Goal: Communication & Community: Answer question/provide support

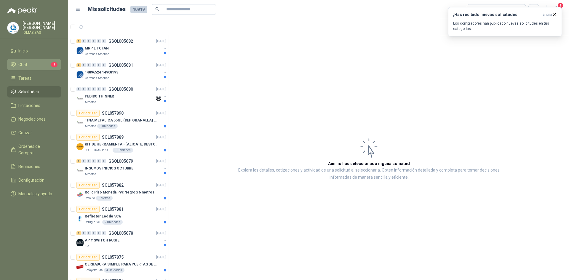
click at [49, 61] on li "Chat 1" at bounding box center [34, 64] width 47 height 7
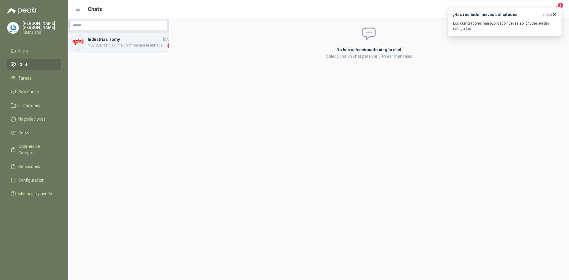
click at [129, 44] on span "Muy buenos dias, me confimar que la entrada donde entra el macho sea de 3mm?" at bounding box center [127, 46] width 79 height 6
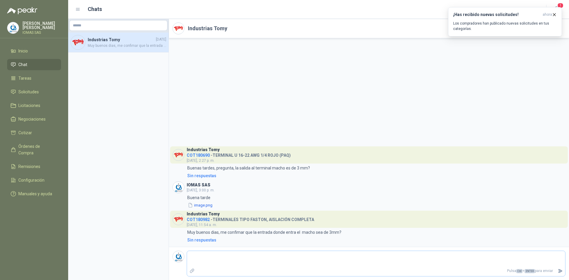
click at [355, 263] on textarea at bounding box center [376, 259] width 378 height 14
click at [554, 15] on icon "button" at bounding box center [554, 14] width 2 height 2
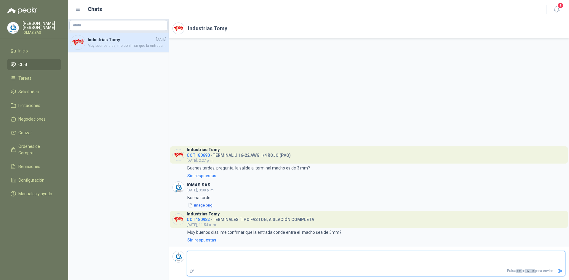
click at [268, 262] on textarea at bounding box center [376, 259] width 378 height 14
drag, startPoint x: 228, startPoint y: 220, endPoint x: 266, endPoint y: 220, distance: 38.8
click at [264, 220] on h4 "COT180982 - TERMINALES TIPO FASTON, AISLACIÓN COMPLETA" at bounding box center [250, 219] width 127 height 6
drag, startPoint x: 268, startPoint y: 219, endPoint x: 252, endPoint y: 220, distance: 16.4
click at [265, 220] on h4 "COT180982 - TERMINALES TIPO FASTON, AISLACIÓN COMPLETA" at bounding box center [250, 219] width 127 height 6
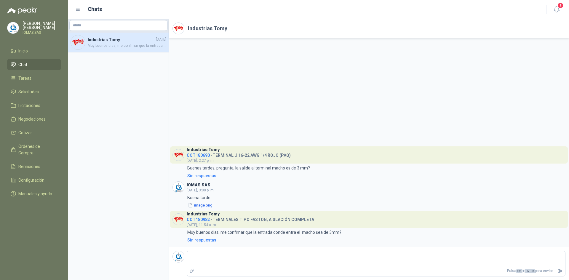
click at [203, 222] on div "Industrias Tomy COT180982 - TERMINALES TIPO FASTON, AISLACIÓN COMPLETA [DATE], …" at bounding box center [250, 219] width 127 height 17
click at [203, 220] on span "COT180982" at bounding box center [198, 219] width 23 height 5
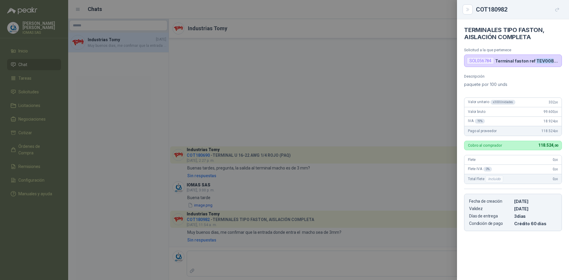
drag, startPoint x: 534, startPoint y: 60, endPoint x: 551, endPoint y: 57, distance: 17.5
click at [551, 57] on div "SOL056784 Terminal faston ref TEV0084 aislamiento completo" at bounding box center [513, 61] width 98 height 12
drag, startPoint x: 515, startPoint y: 61, endPoint x: 492, endPoint y: 63, distance: 23.2
click at [512, 61] on p "Terminal faston ref TEV0084 aislamiento completo" at bounding box center [527, 60] width 64 height 5
click at [481, 62] on div "SOL056784" at bounding box center [480, 60] width 27 height 7
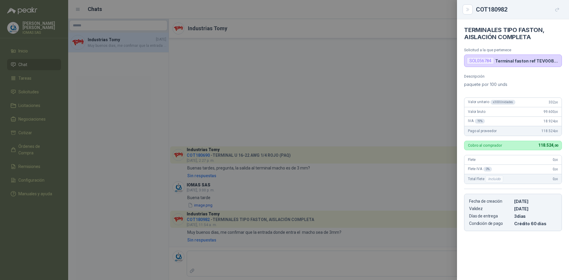
click at [498, 7] on div "COT180982" at bounding box center [519, 9] width 86 height 9
click at [471, 7] on button "Close" at bounding box center [468, 9] width 10 height 10
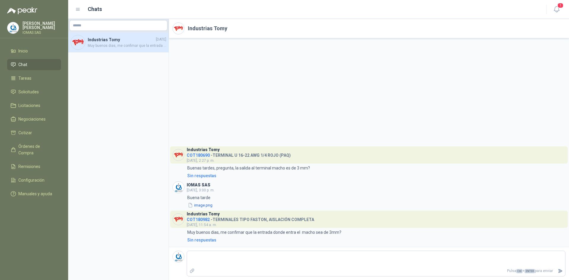
click at [201, 219] on span "COT180982" at bounding box center [198, 219] width 23 height 5
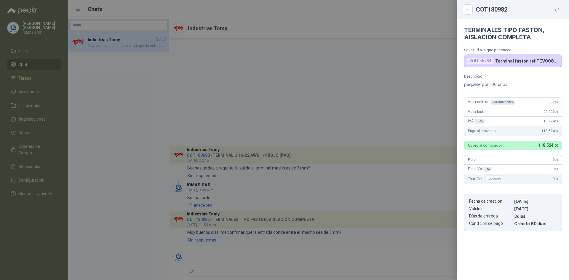
drag, startPoint x: 525, startPoint y: 58, endPoint x: 511, endPoint y: 61, distance: 14.0
click at [522, 58] on div "SOL056784 Terminal faston ref TEV0084 aislamiento completo" at bounding box center [513, 61] width 98 height 12
click at [503, 63] on p "Terminal faston ref TEV0084 aislamiento completo" at bounding box center [527, 60] width 64 height 5
click at [483, 61] on div "SOL056784" at bounding box center [480, 60] width 27 height 7
click at [498, 71] on div "TERMINALES TIPO FASTON, AISLACIÓN COMPLETA Solicitud a la que pertenece SOL0567…" at bounding box center [513, 149] width 112 height 261
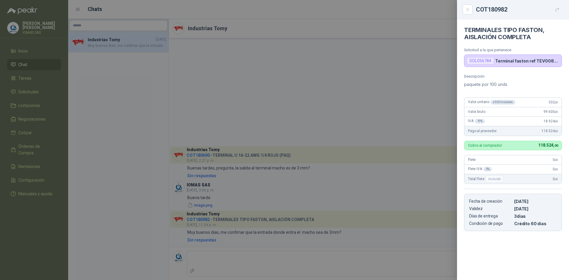
click at [518, 57] on div "SOL056784 Terminal faston ref TEV0084 aislamiento completo" at bounding box center [513, 61] width 98 height 12
click at [557, 9] on icon "button" at bounding box center [557, 9] width 5 height 5
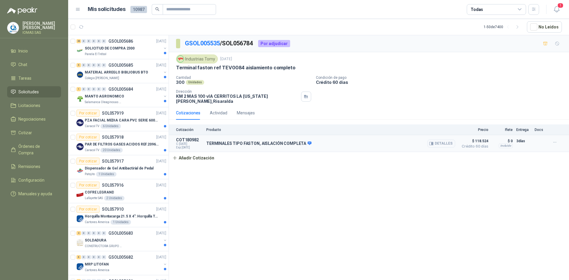
drag, startPoint x: 392, startPoint y: 137, endPoint x: 310, endPoint y: 137, distance: 82.1
click at [392, 137] on div "TERMINALES TIPO FASTON, AISLACIÓN COMPLETA Detalles" at bounding box center [330, 143] width 249 height 12
click at [308, 141] on icon at bounding box center [310, 143] width 4 height 4
click at [189, 137] on p "COT180982" at bounding box center [189, 139] width 27 height 5
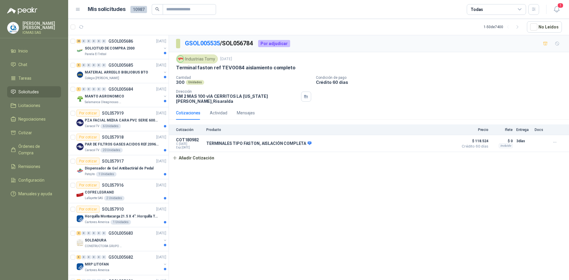
click at [281, 42] on div "Por adjudicar" at bounding box center [274, 43] width 32 height 7
click at [555, 140] on icon "button" at bounding box center [554, 142] width 5 height 5
click at [439, 140] on button "Detalles" at bounding box center [441, 144] width 28 height 8
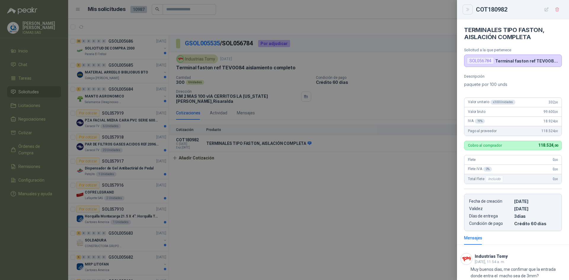
click at [468, 10] on icon "Close" at bounding box center [467, 9] width 3 height 3
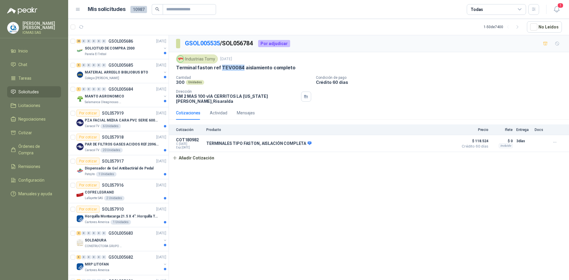
drag, startPoint x: 220, startPoint y: 66, endPoint x: 241, endPoint y: 67, distance: 21.4
click at [241, 67] on p "Terminal faston ref TEV0084 aislamiento completo" at bounding box center [235, 68] width 119 height 6
copy p "TEV0084"
click at [33, 64] on li "Chat" at bounding box center [34, 64] width 47 height 7
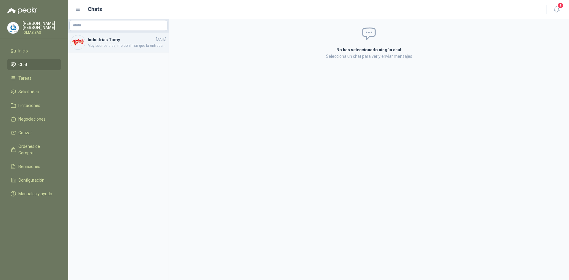
click at [131, 48] on span "Muy buenos dias, me confimar que la entrada donde entra el macho sea de 3mm?" at bounding box center [127, 46] width 79 height 6
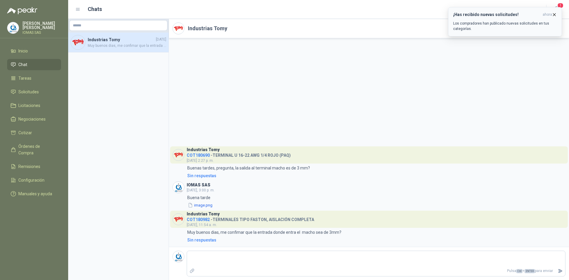
click at [555, 15] on icon "button" at bounding box center [554, 14] width 5 height 5
